Goal: Information Seeking & Learning: Learn about a topic

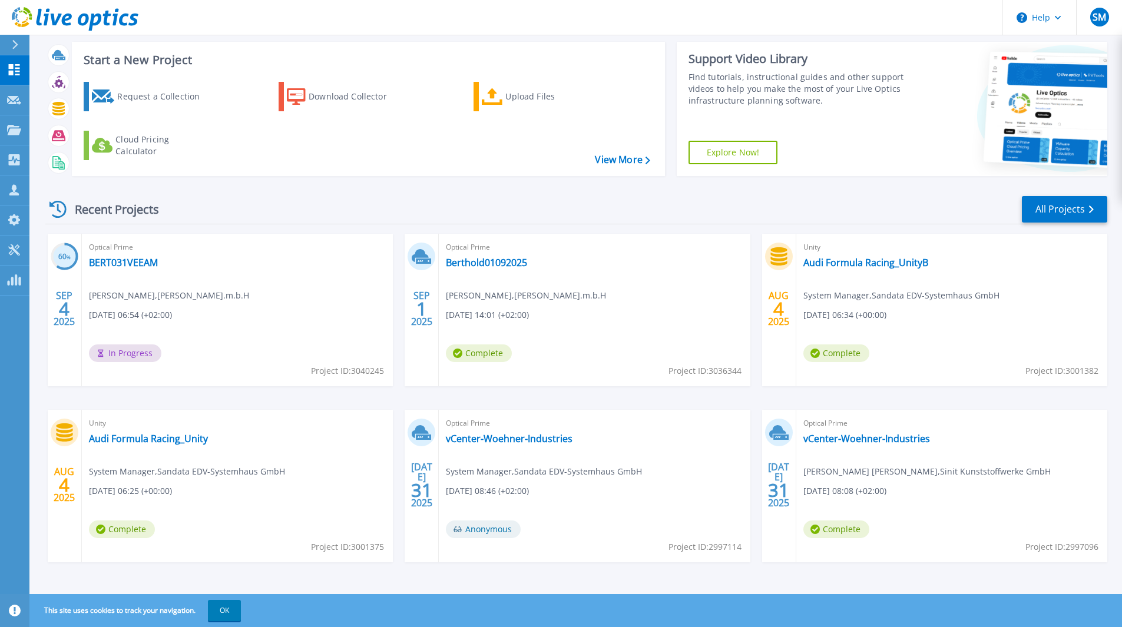
scroll to position [25, 0]
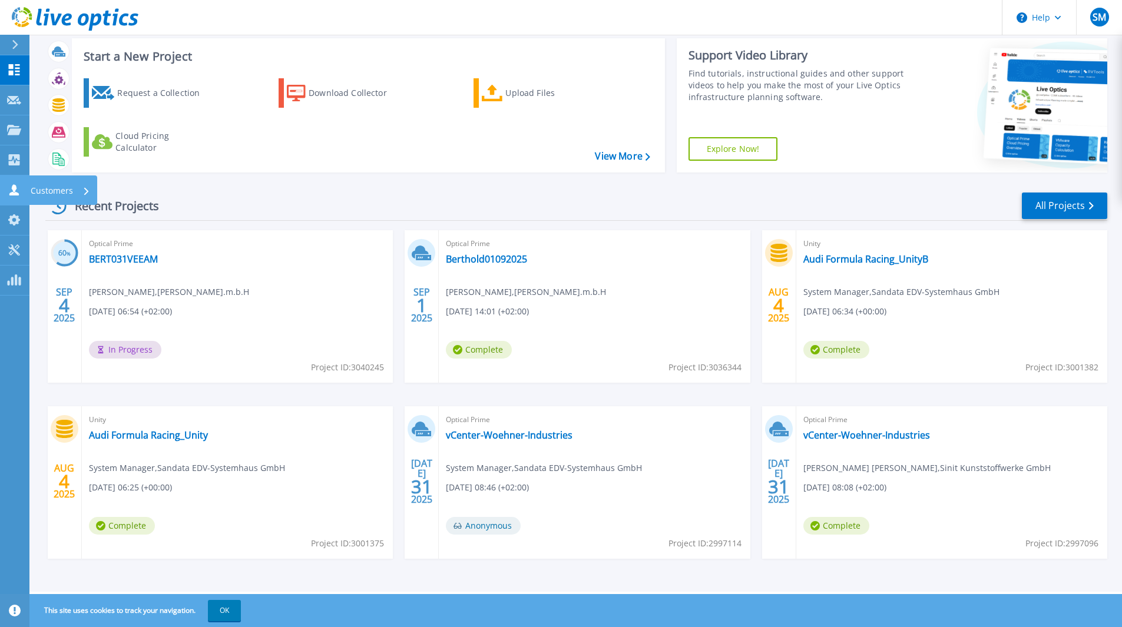
click at [25, 189] on link "Customers Customers" at bounding box center [14, 191] width 29 height 30
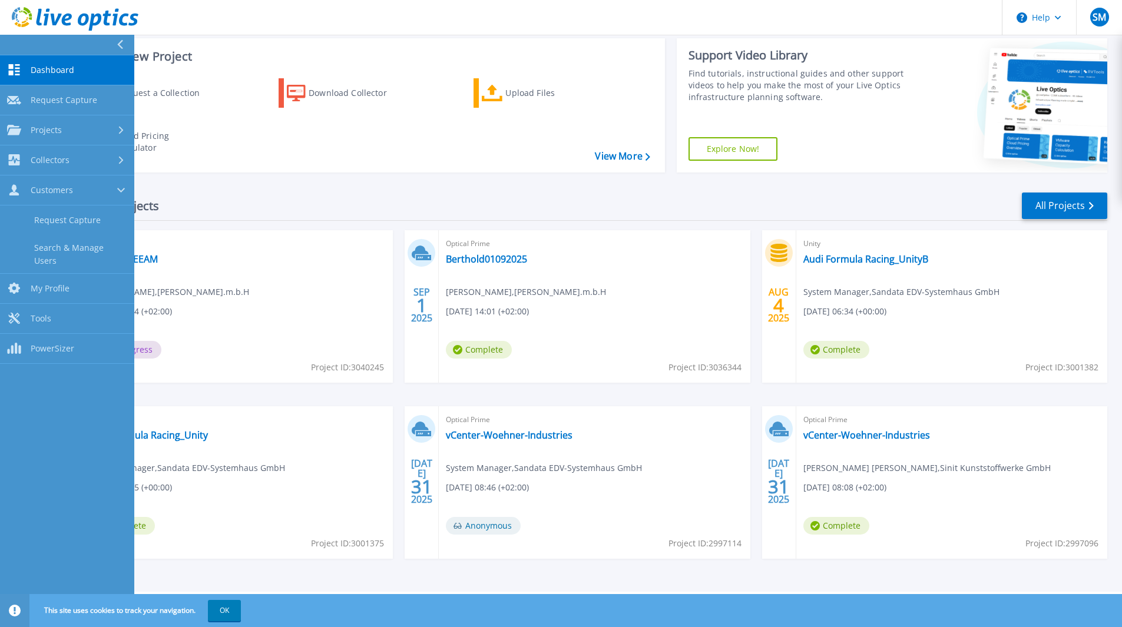
click at [1092, 190] on div "Recent Projects All Projects 60 % SEP 4 2025 Optical Prime BERT031VEEAM Thomas …" at bounding box center [576, 387] width 1062 height 410
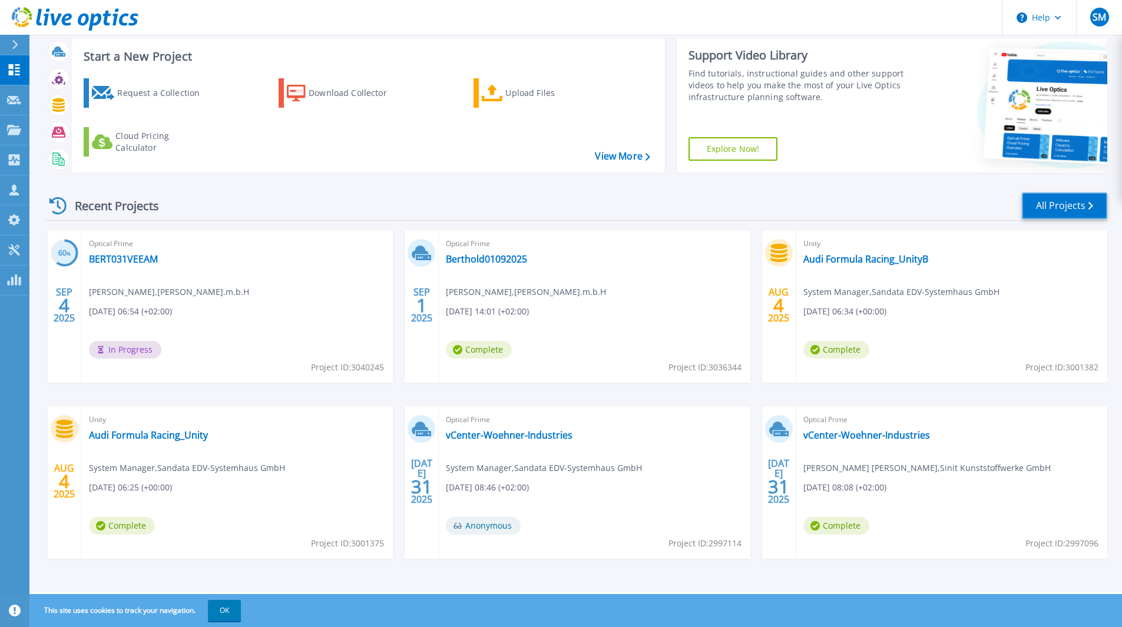
click at [1072, 213] on link "All Projects" at bounding box center [1064, 206] width 85 height 27
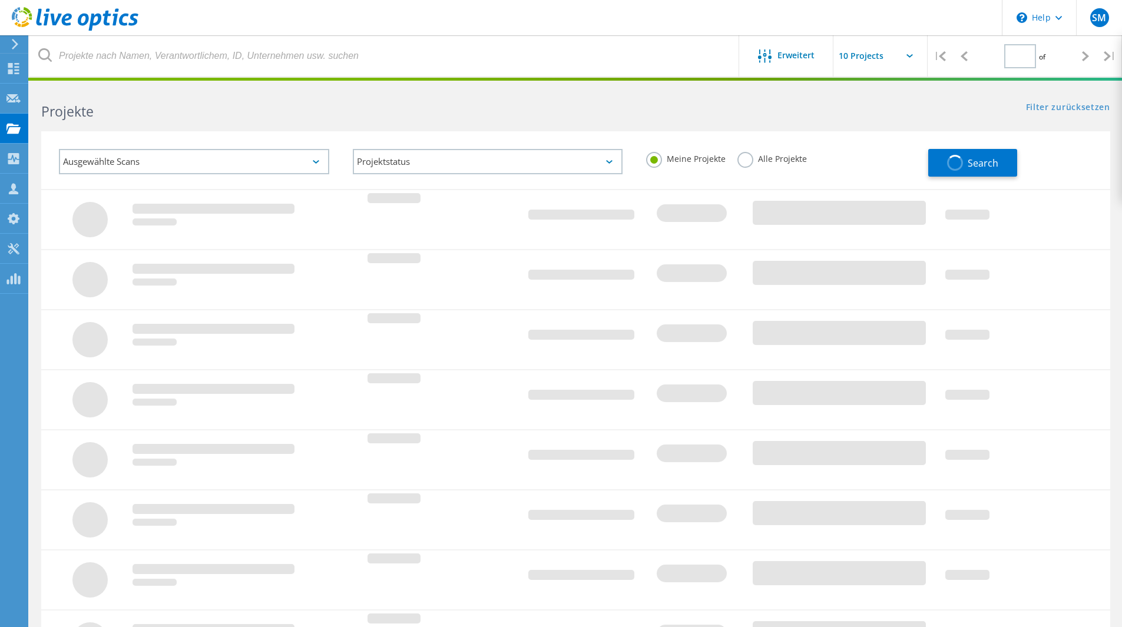
type input "1"
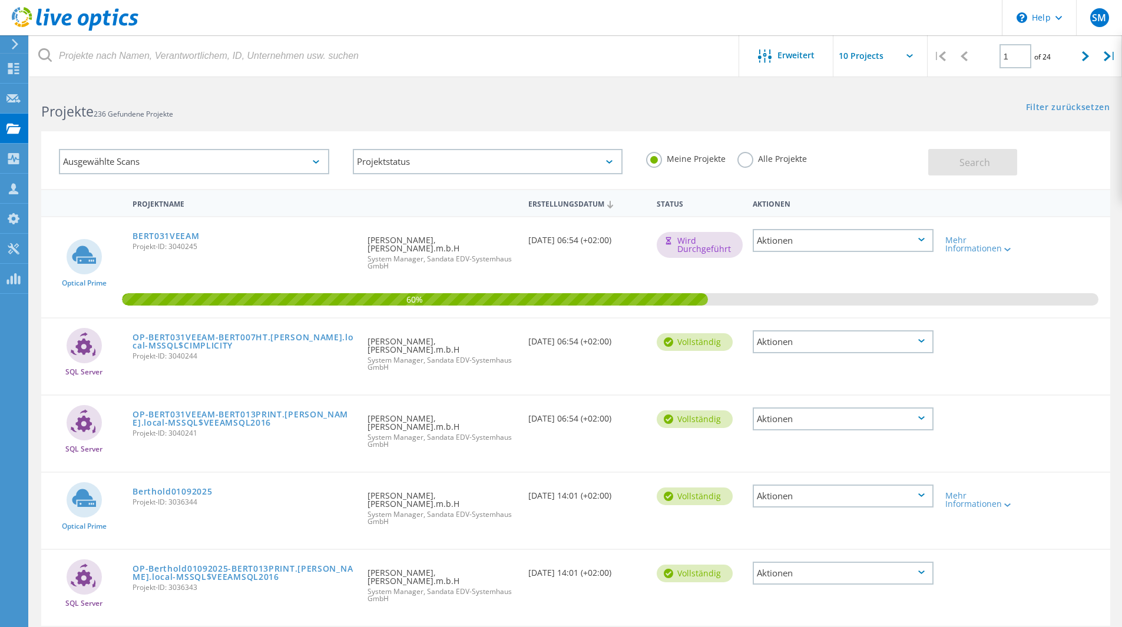
click at [910, 52] on input "text" at bounding box center [892, 55] width 118 height 41
click at [875, 139] on div "Show 40 Projects" at bounding box center [892, 144] width 117 height 19
type input "Show 40 Projects"
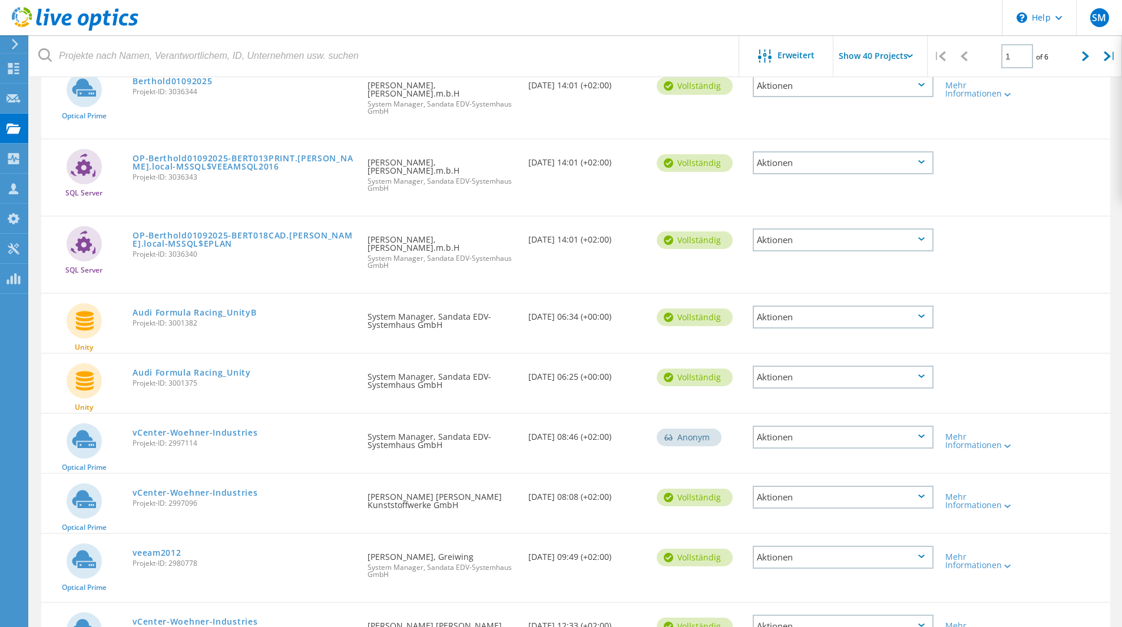
scroll to position [411, 0]
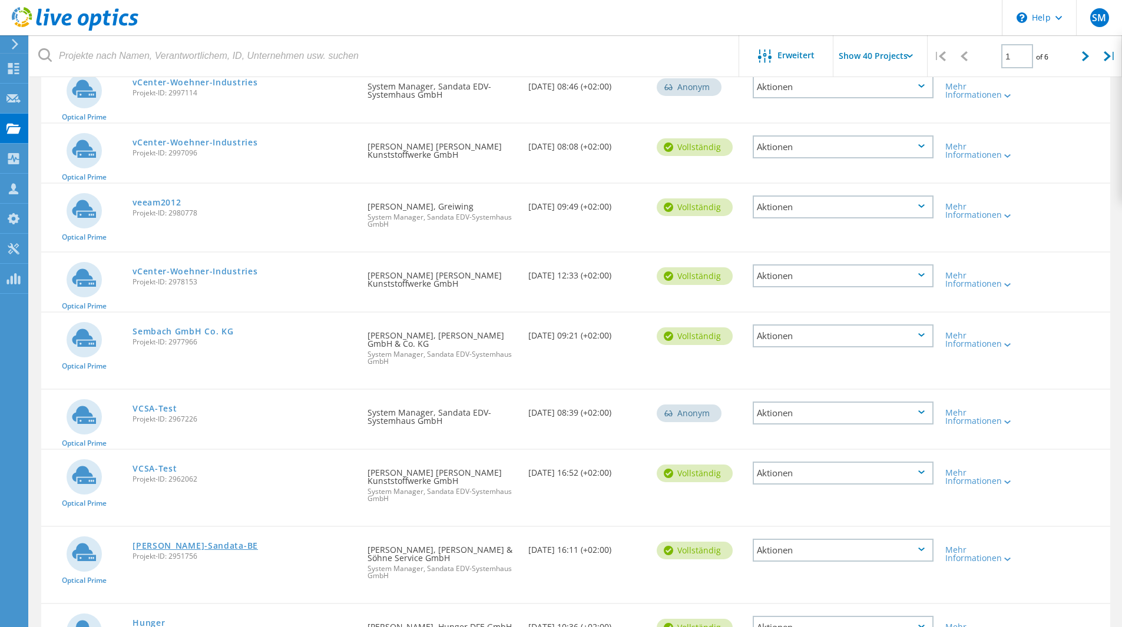
click at [193, 547] on link "[PERSON_NAME]-Sandata-BE" at bounding box center [195, 546] width 125 height 8
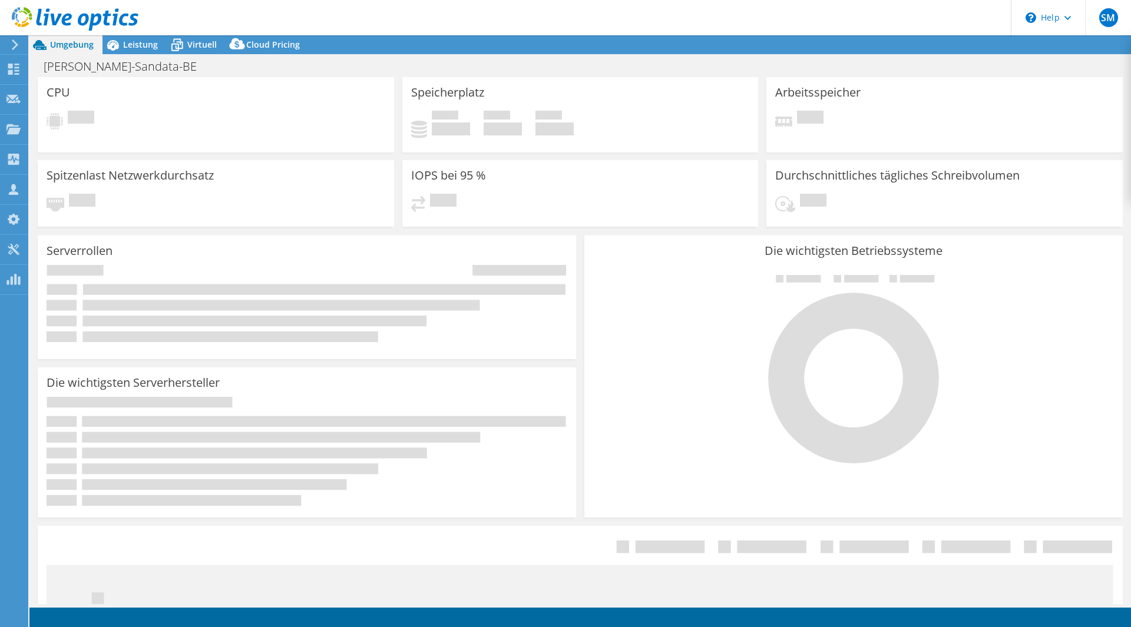
select select "EUFrankfurt"
select select "EUR"
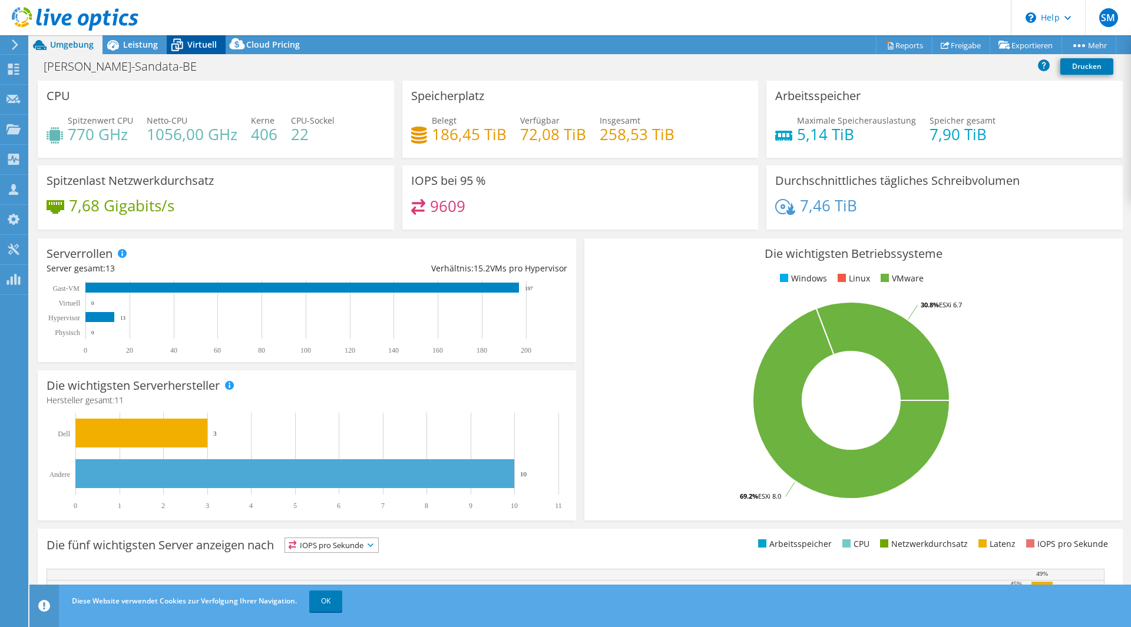
click at [211, 50] on div "Virtuell" at bounding box center [196, 44] width 59 height 19
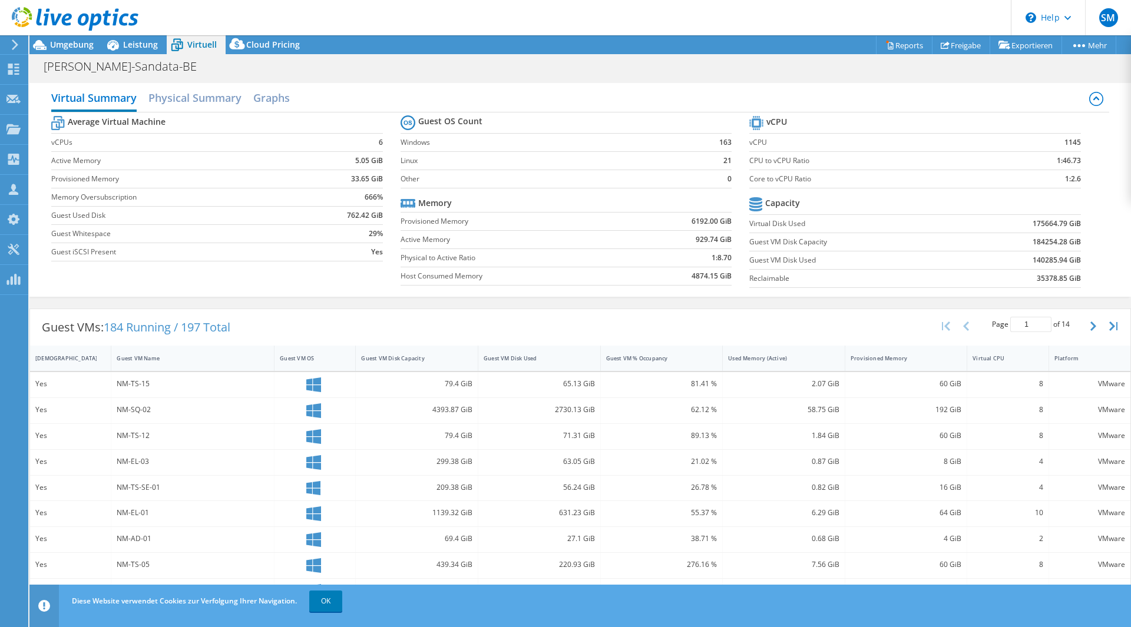
click at [148, 276] on div "Average Virtual Machine vCPUs 6 Active Memory 5.05 GiB Provisioned Memory 33.65…" at bounding box center [579, 202] width 1057 height 181
click at [216, 99] on h2 "Physical Summary" at bounding box center [194, 99] width 93 height 26
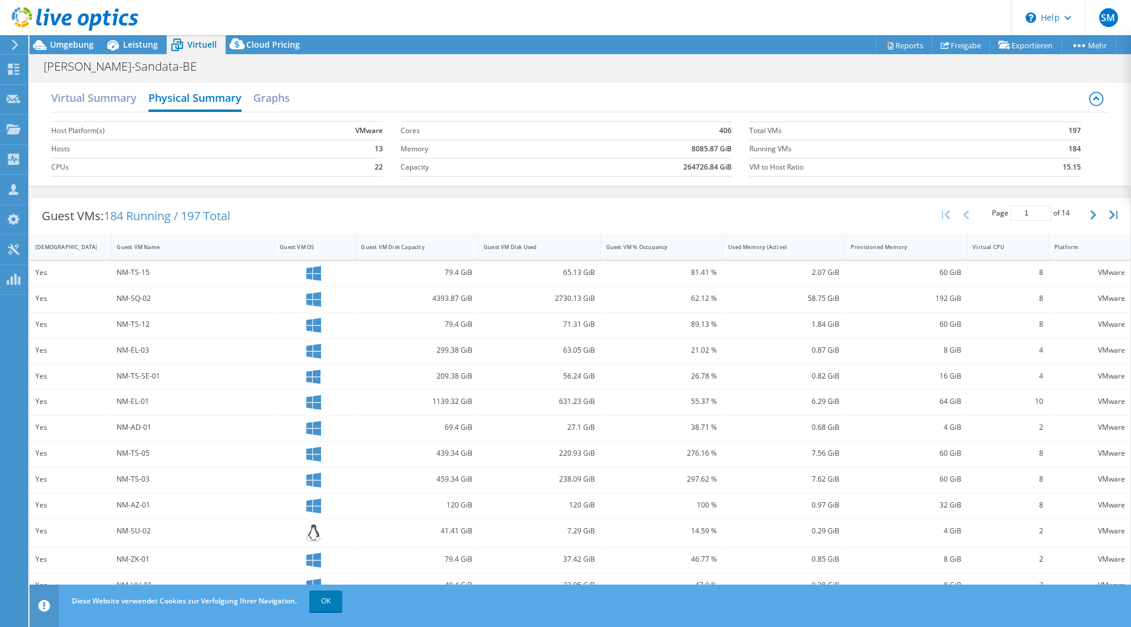
click at [69, 128] on label "Host Platform(s)" at bounding box center [164, 131] width 226 height 12
click at [49, 128] on div "Virtual Summary Physical Summary Graphs Host Platform(s) VMware Hosts 13 CPUs 2…" at bounding box center [579, 134] width 1101 height 102
click at [134, 98] on h2 "Virtual Summary" at bounding box center [93, 99] width 85 height 26
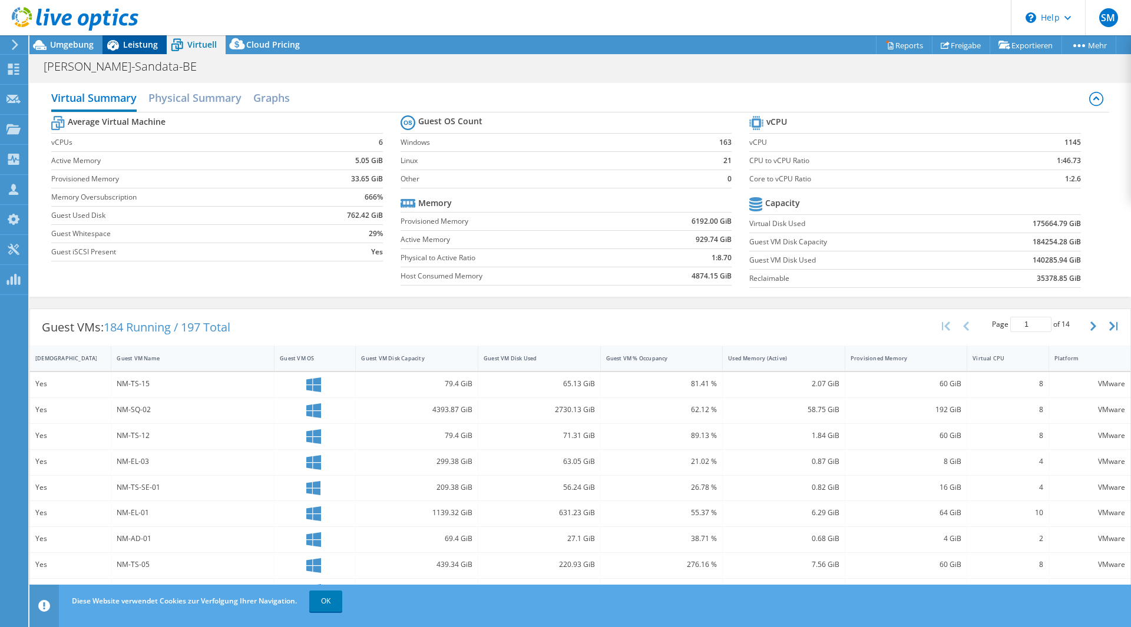
click at [131, 44] on span "Leistung" at bounding box center [140, 44] width 35 height 11
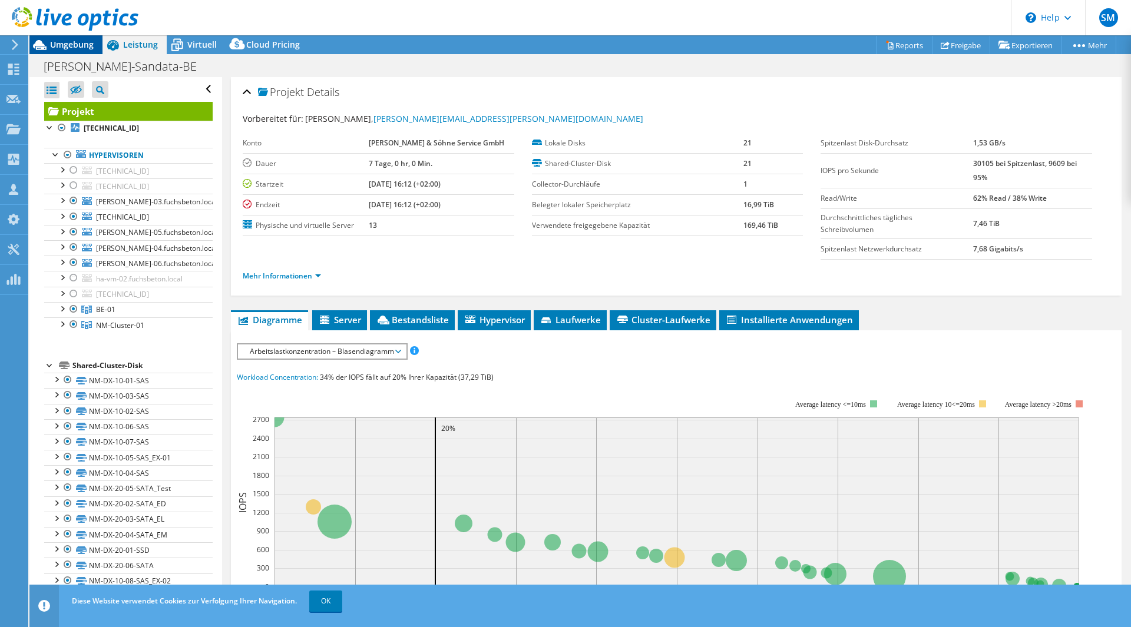
click at [86, 42] on span "Umgebung" at bounding box center [72, 44] width 44 height 11
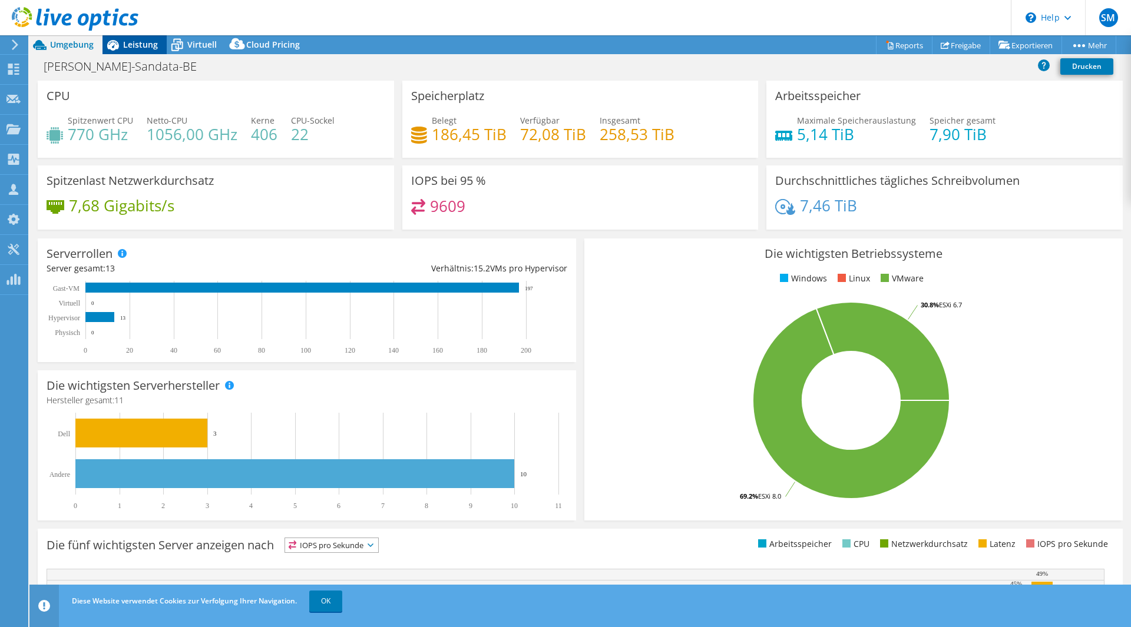
click at [150, 47] on span "Leistung" at bounding box center [140, 44] width 35 height 11
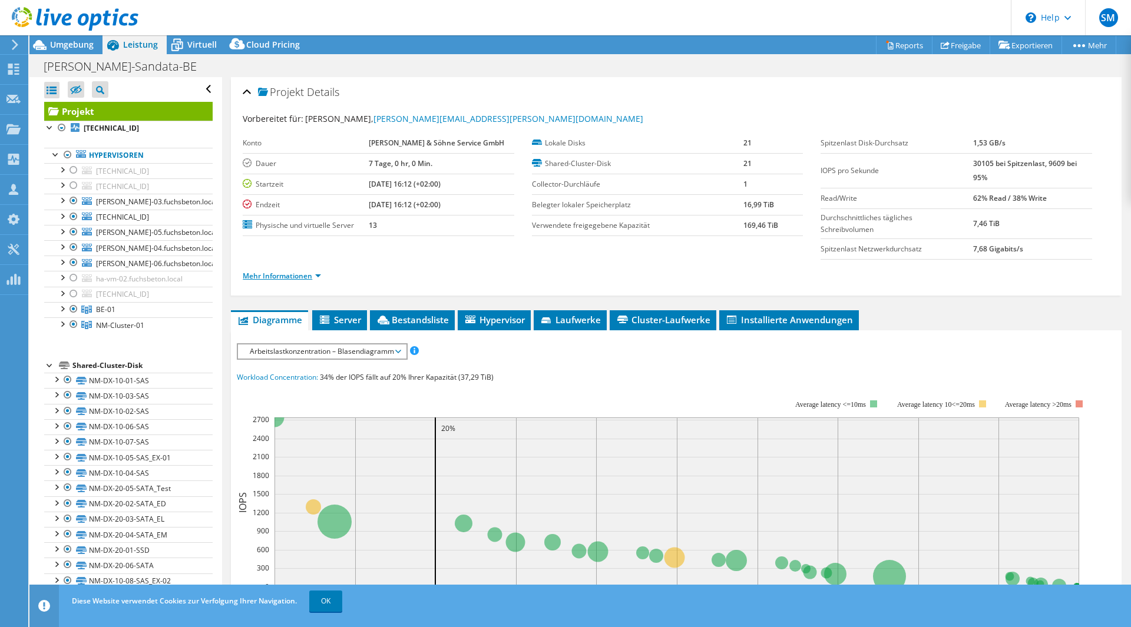
click at [317, 274] on link "Mehr Informationen" at bounding box center [282, 276] width 78 height 10
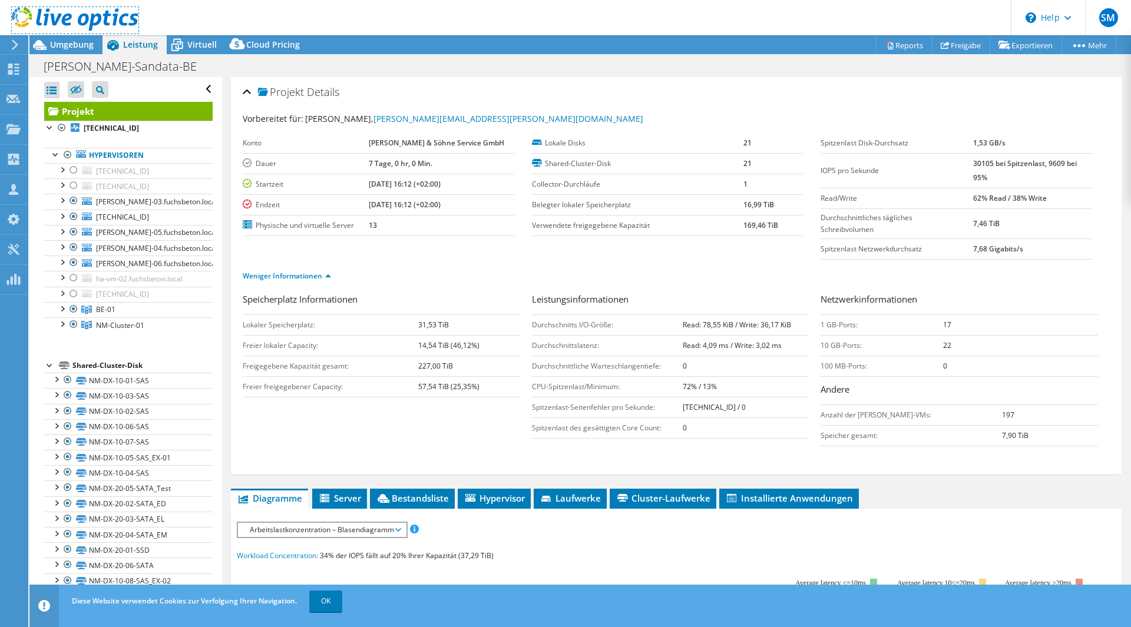
drag, startPoint x: 67, startPoint y: 29, endPoint x: 65, endPoint y: 35, distance: 6.0
click at [67, 29] on icon at bounding box center [75, 19] width 127 height 24
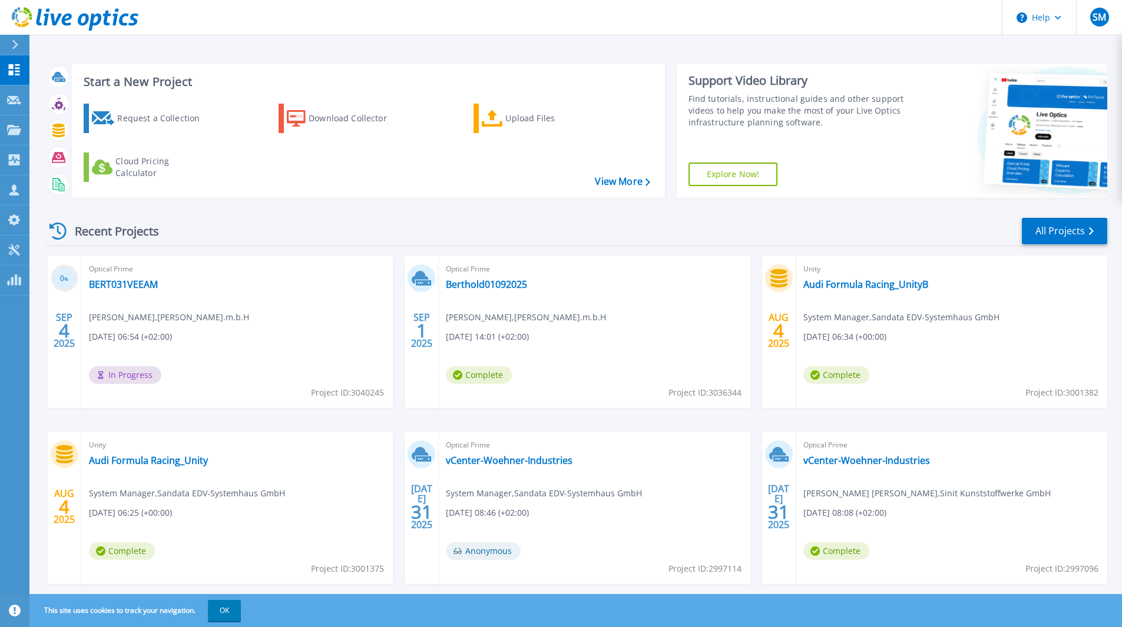
drag, startPoint x: 0, startPoint y: 0, endPoint x: 103, endPoint y: 45, distance: 112.4
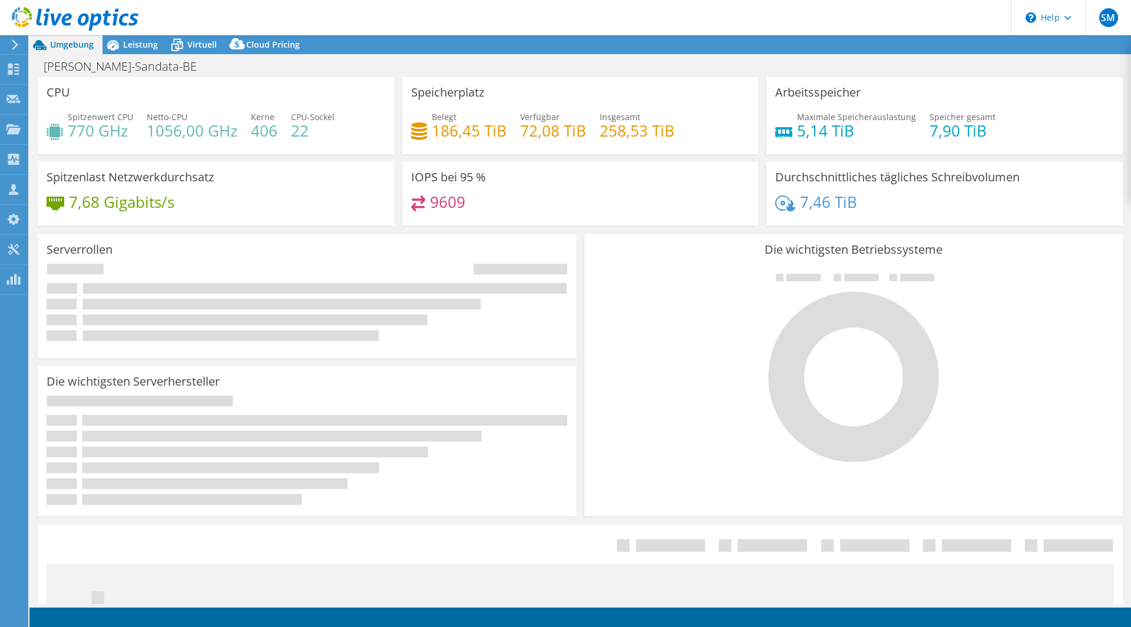
select select "EUFrankfurt"
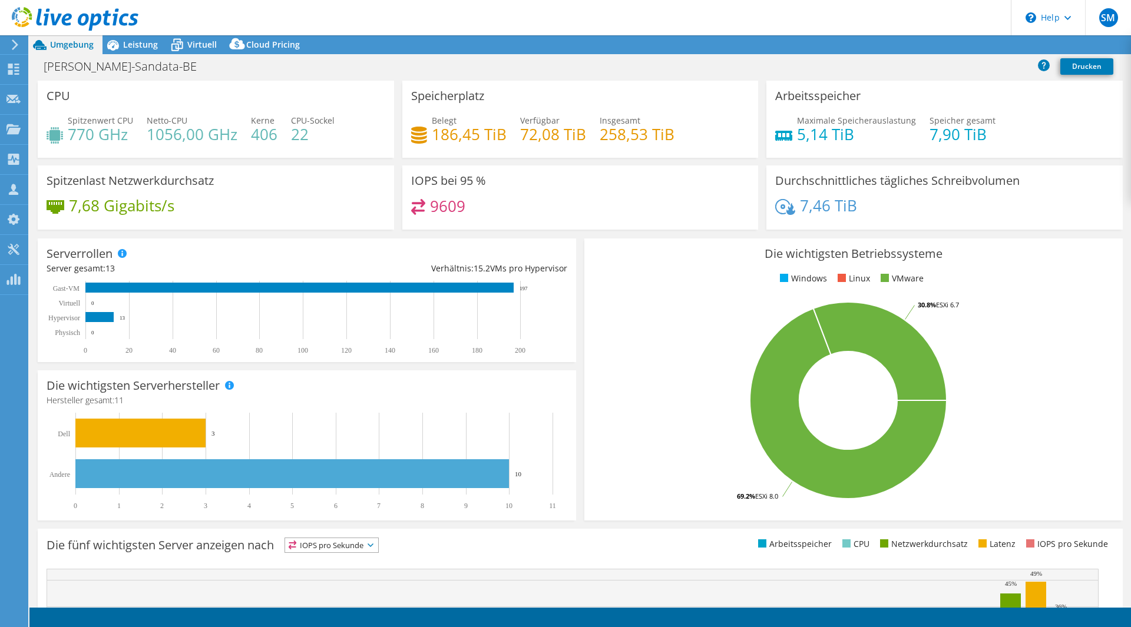
select select "EUFrankfurt"
select select "EUR"
